Goal: Find specific page/section: Find specific page/section

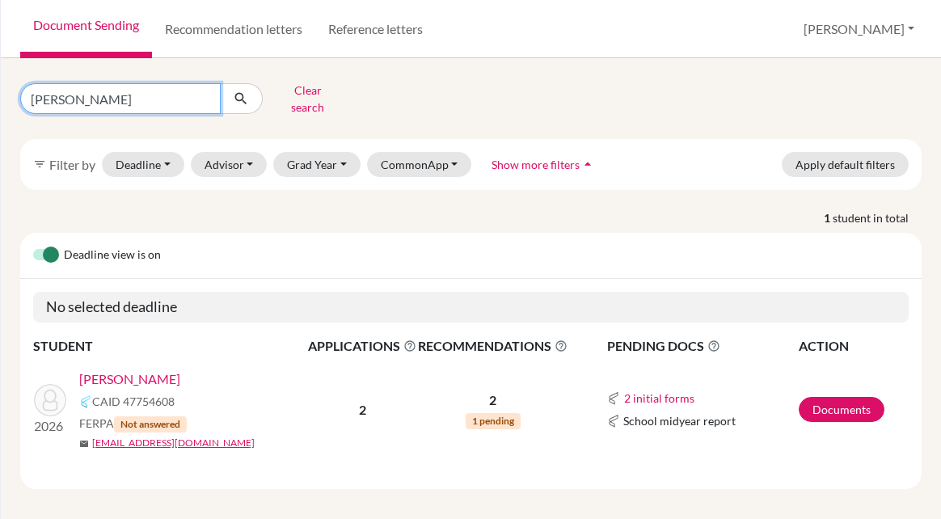
click at [201, 91] on input "marcel" at bounding box center [120, 98] width 200 height 31
type input "yixin"
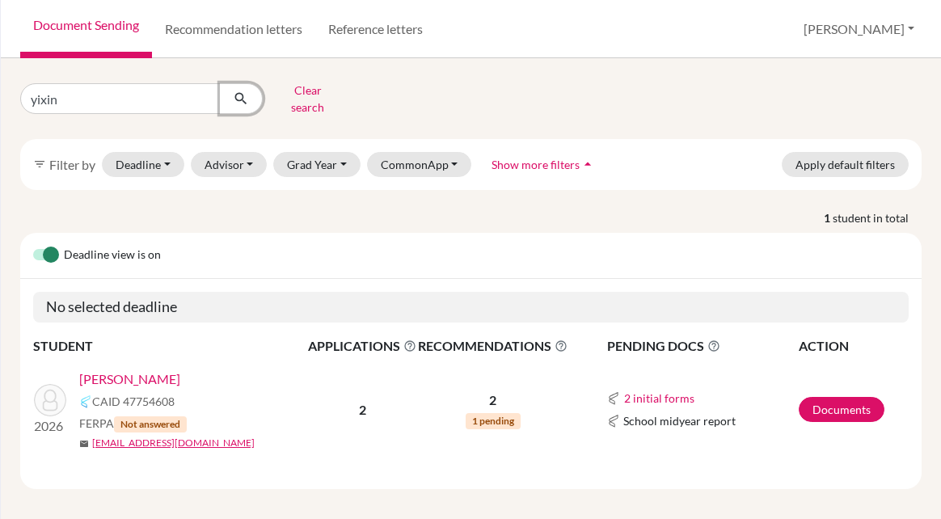
click at [239, 101] on button "submit" at bounding box center [241, 98] width 43 height 31
click at [91, 369] on link "[PERSON_NAME]" at bounding box center [129, 378] width 101 height 19
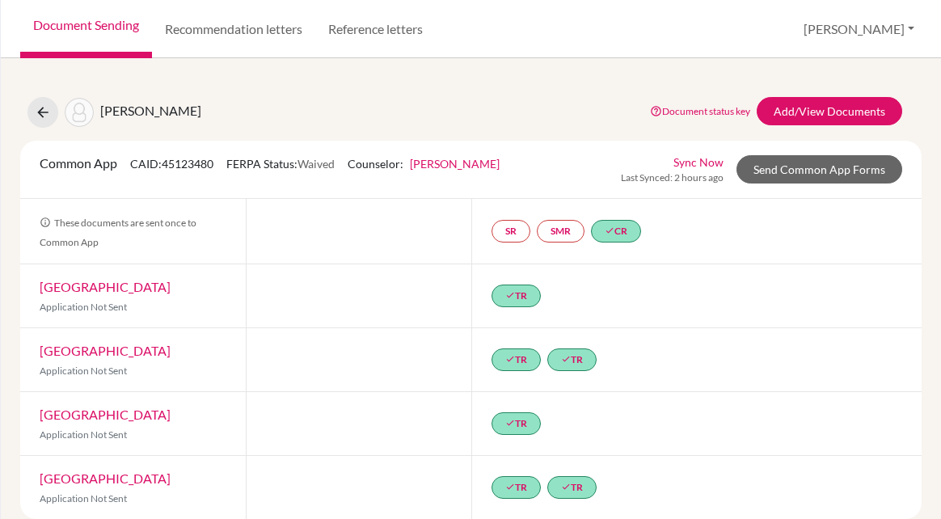
scroll to position [37, 0]
